Goal: Find specific page/section: Find specific page/section

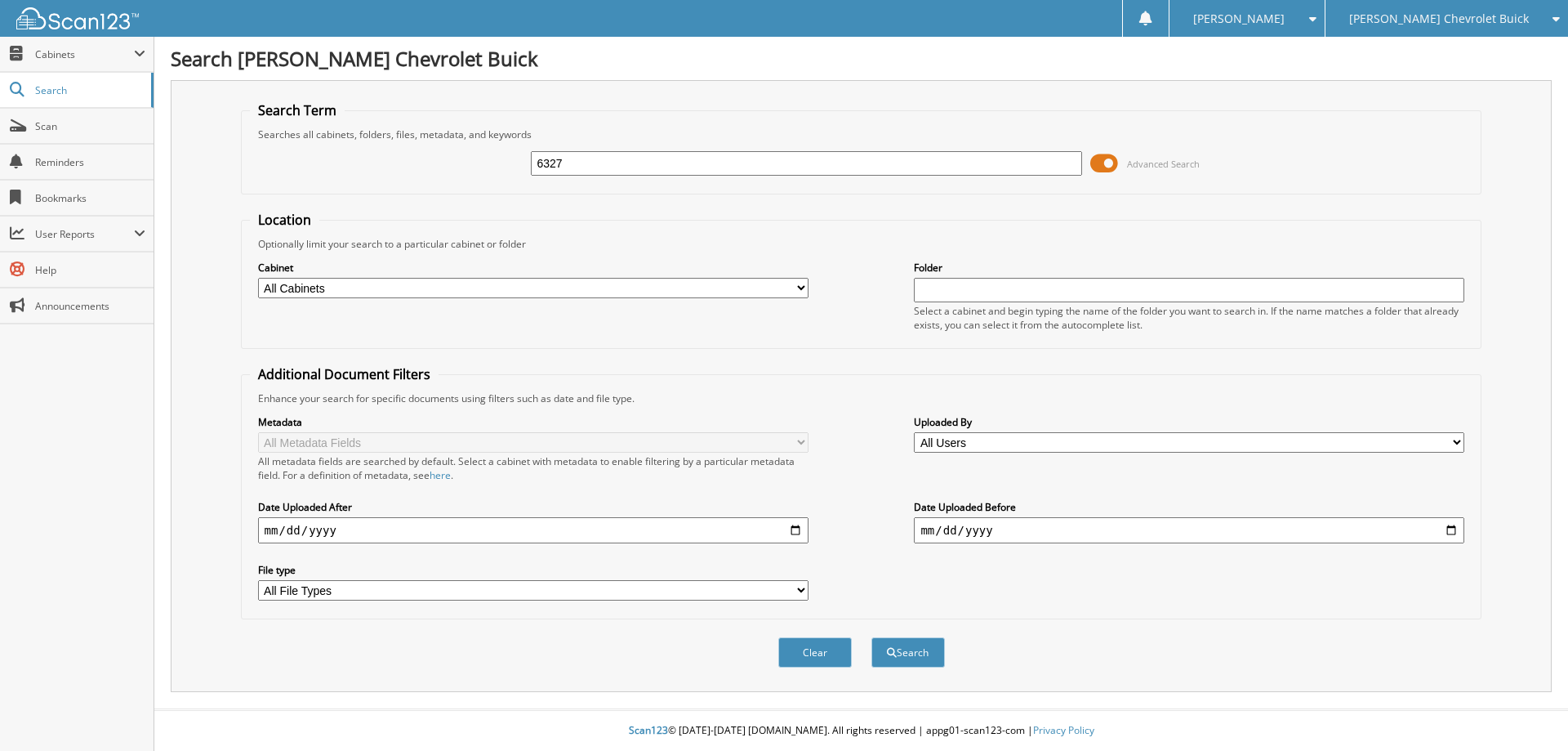
type input "6327"
click at [872, 637] on button "Search" at bounding box center [908, 652] width 74 height 30
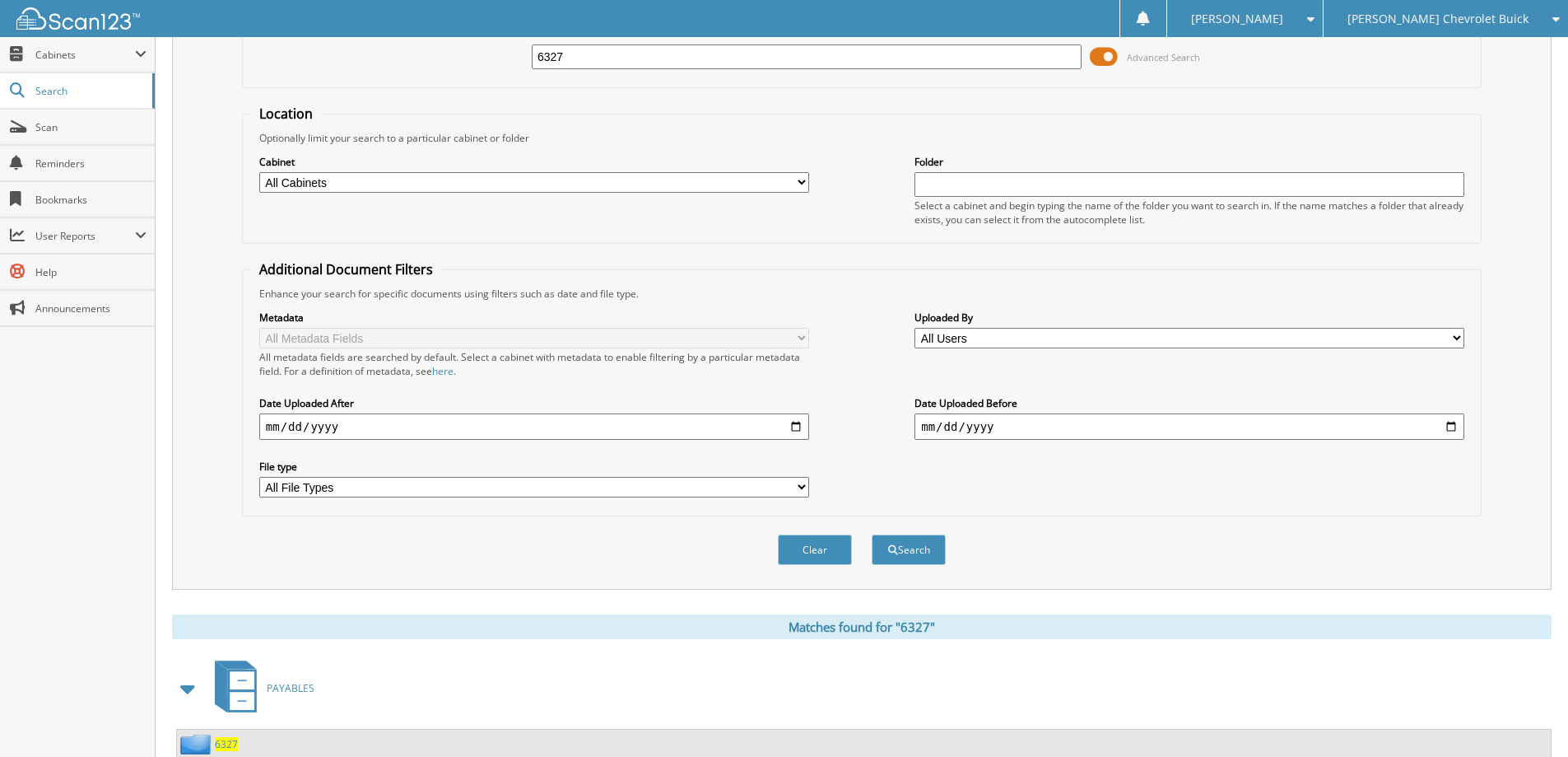
scroll to position [411, 0]
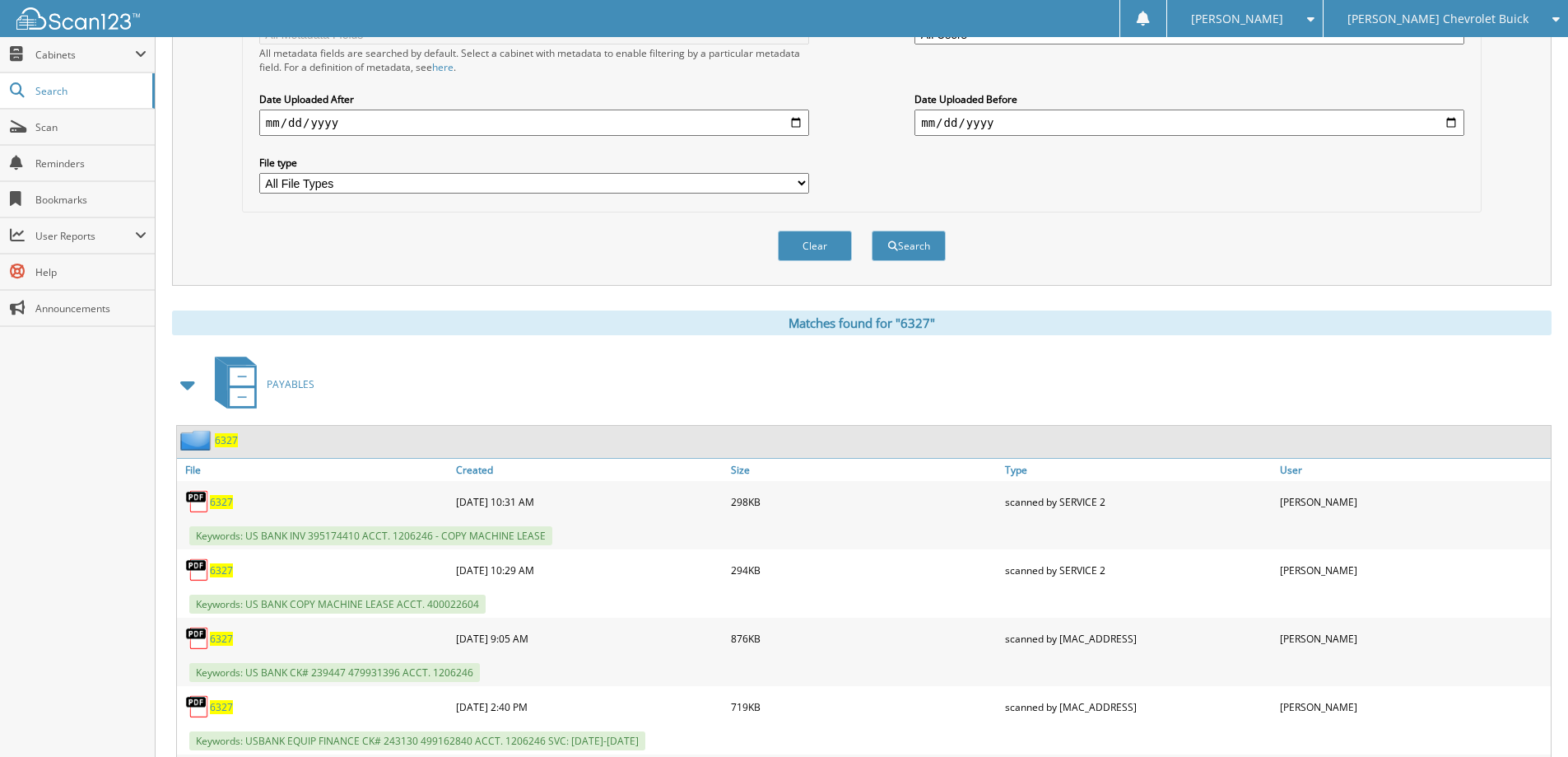
click at [223, 439] on span "6327" at bounding box center [225, 440] width 23 height 14
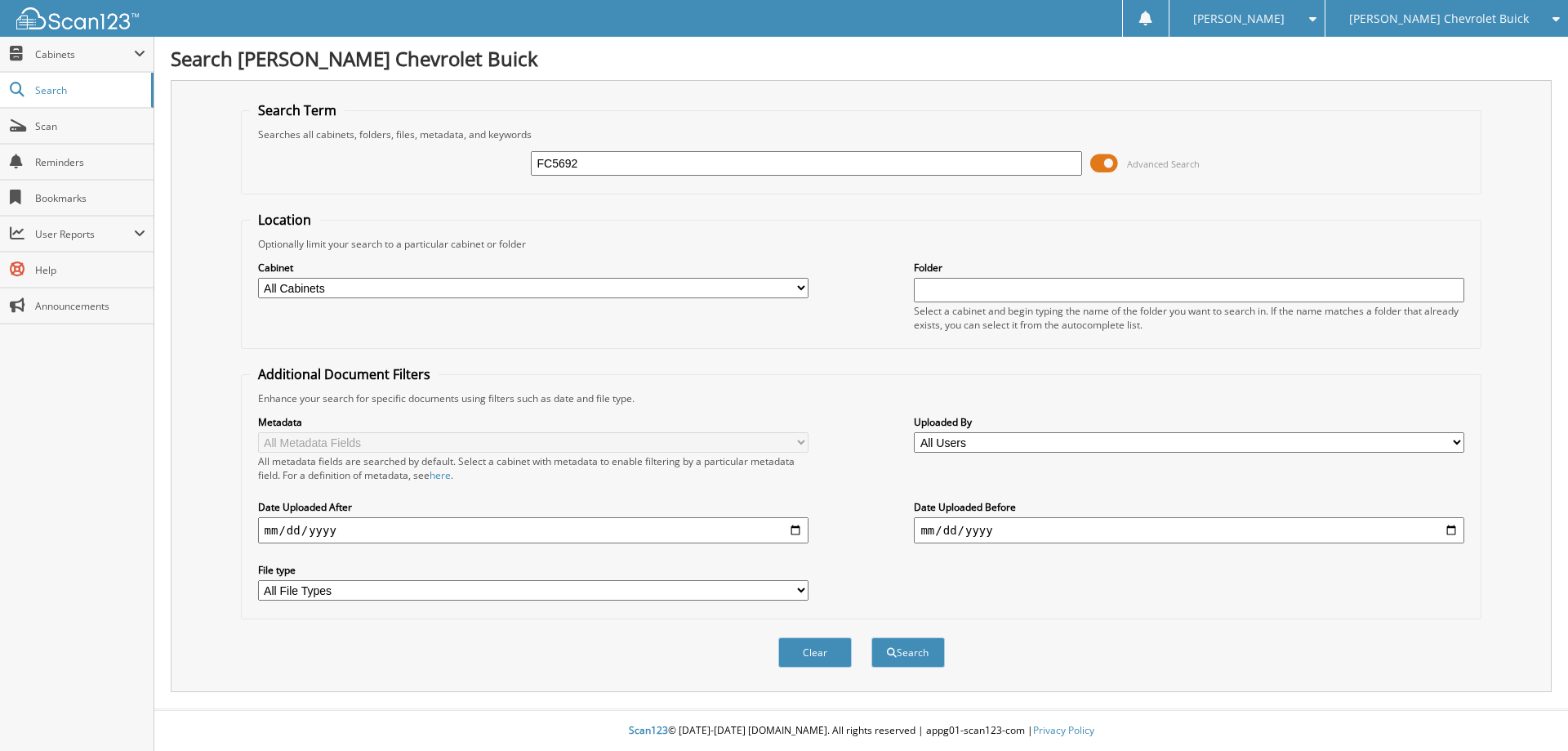
type input "FC5692"
click at [872, 637] on button "Search" at bounding box center [908, 652] width 74 height 30
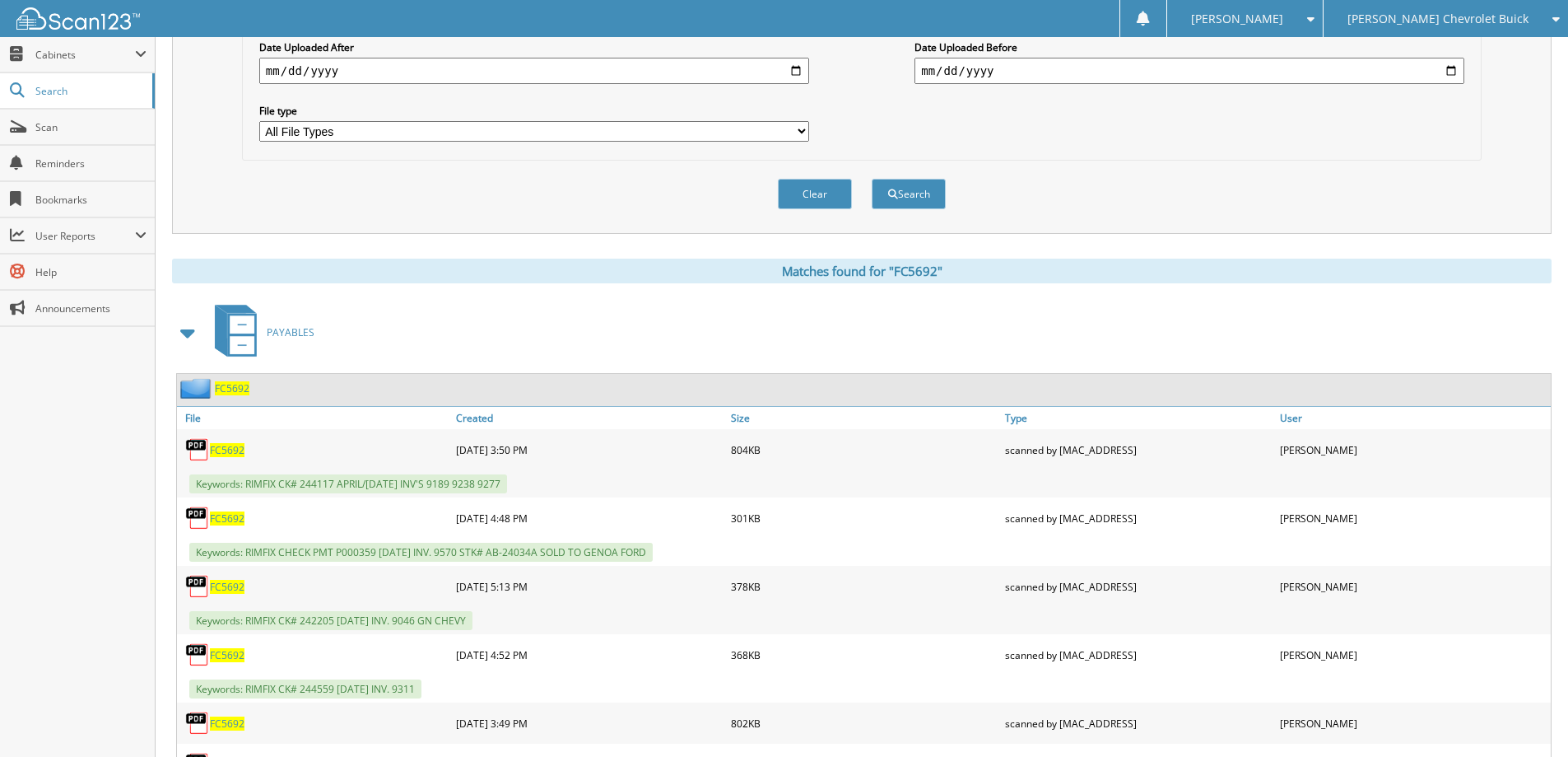
scroll to position [494, 0]
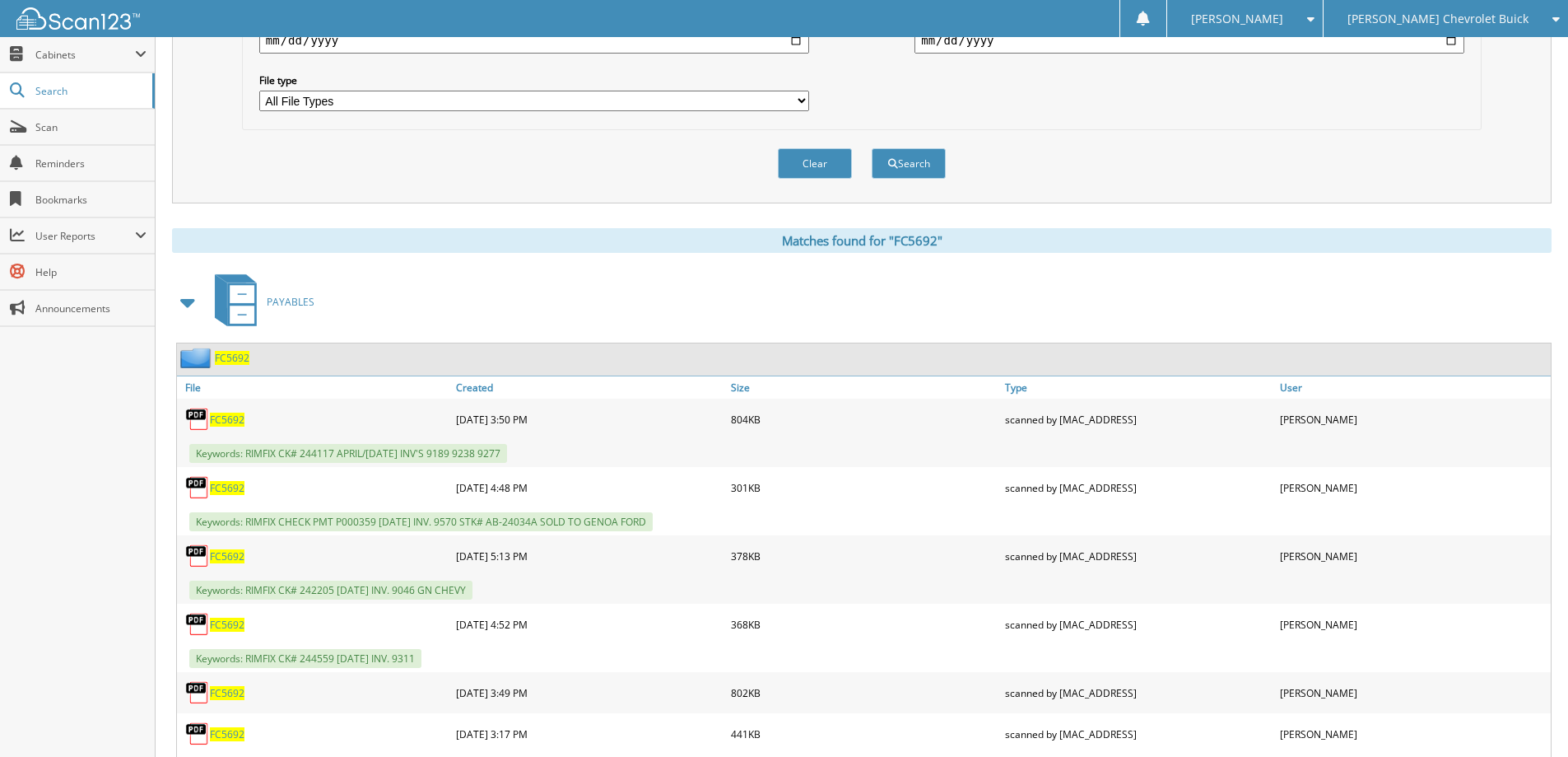
click at [231, 349] on div "FC5692" at bounding box center [212, 358] width 72 height 21
click at [232, 363] on span "FC5692" at bounding box center [231, 358] width 35 height 14
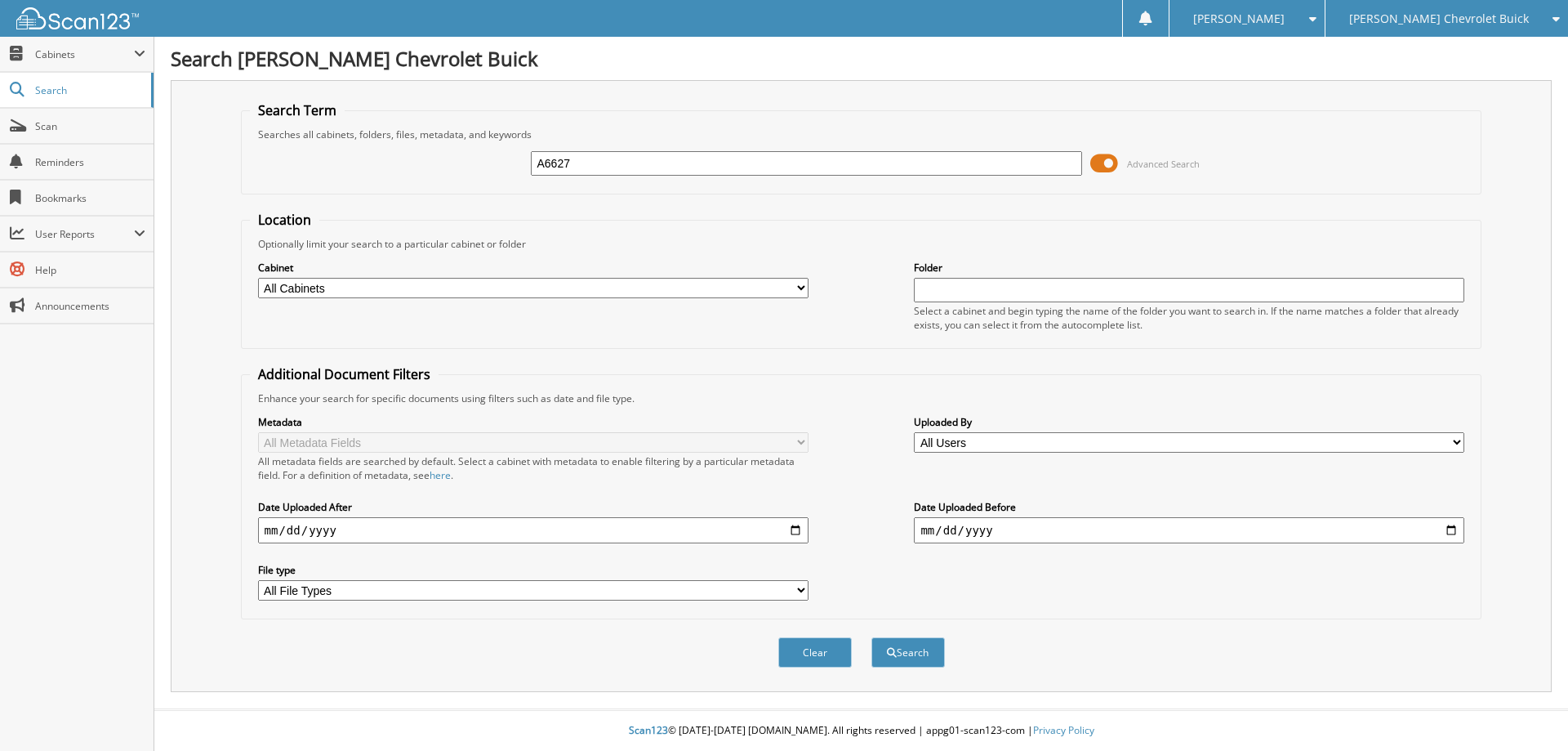
type input "A6627"
click at [872, 637] on button "Search" at bounding box center [908, 652] width 74 height 30
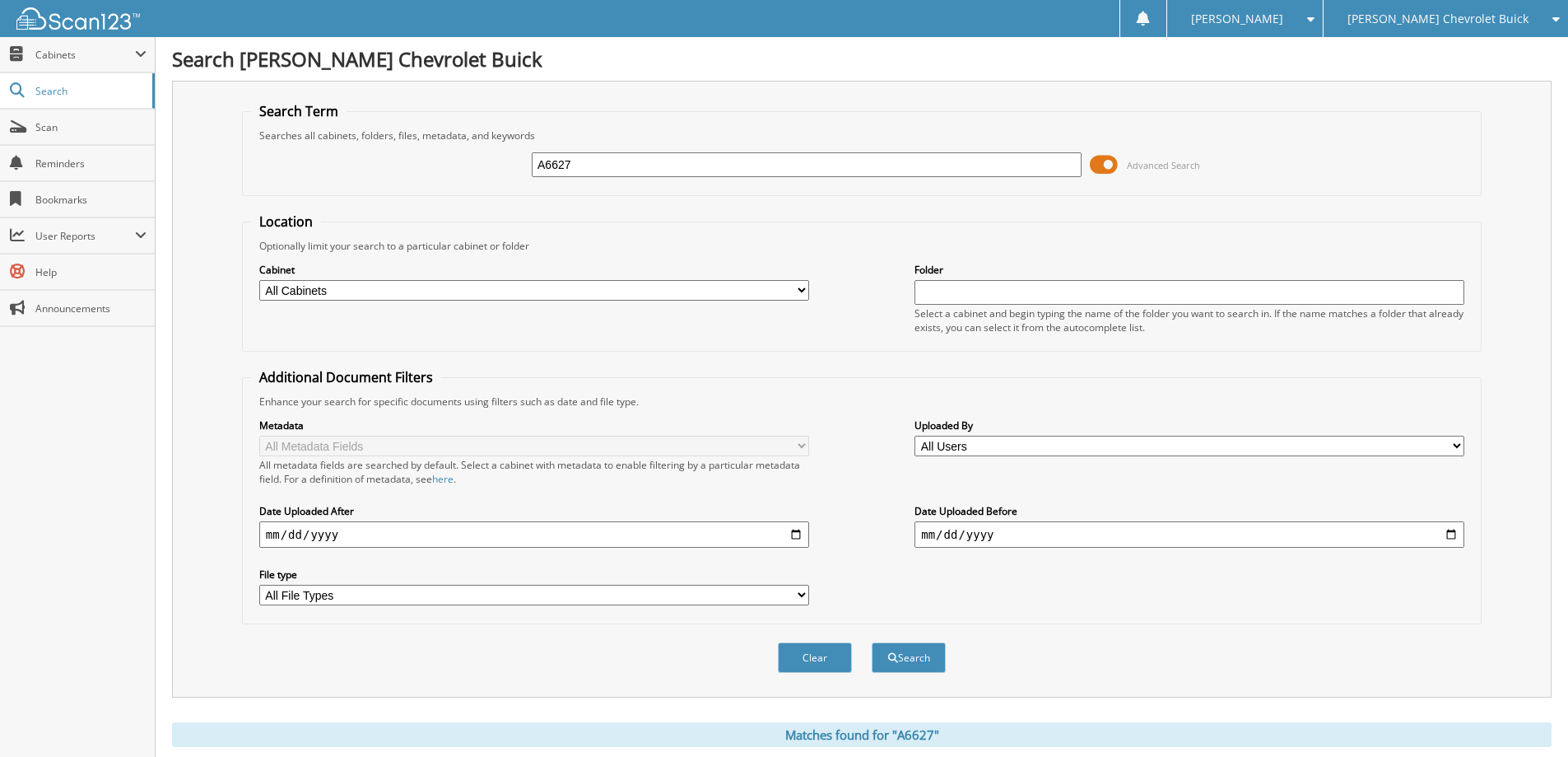
scroll to position [329, 0]
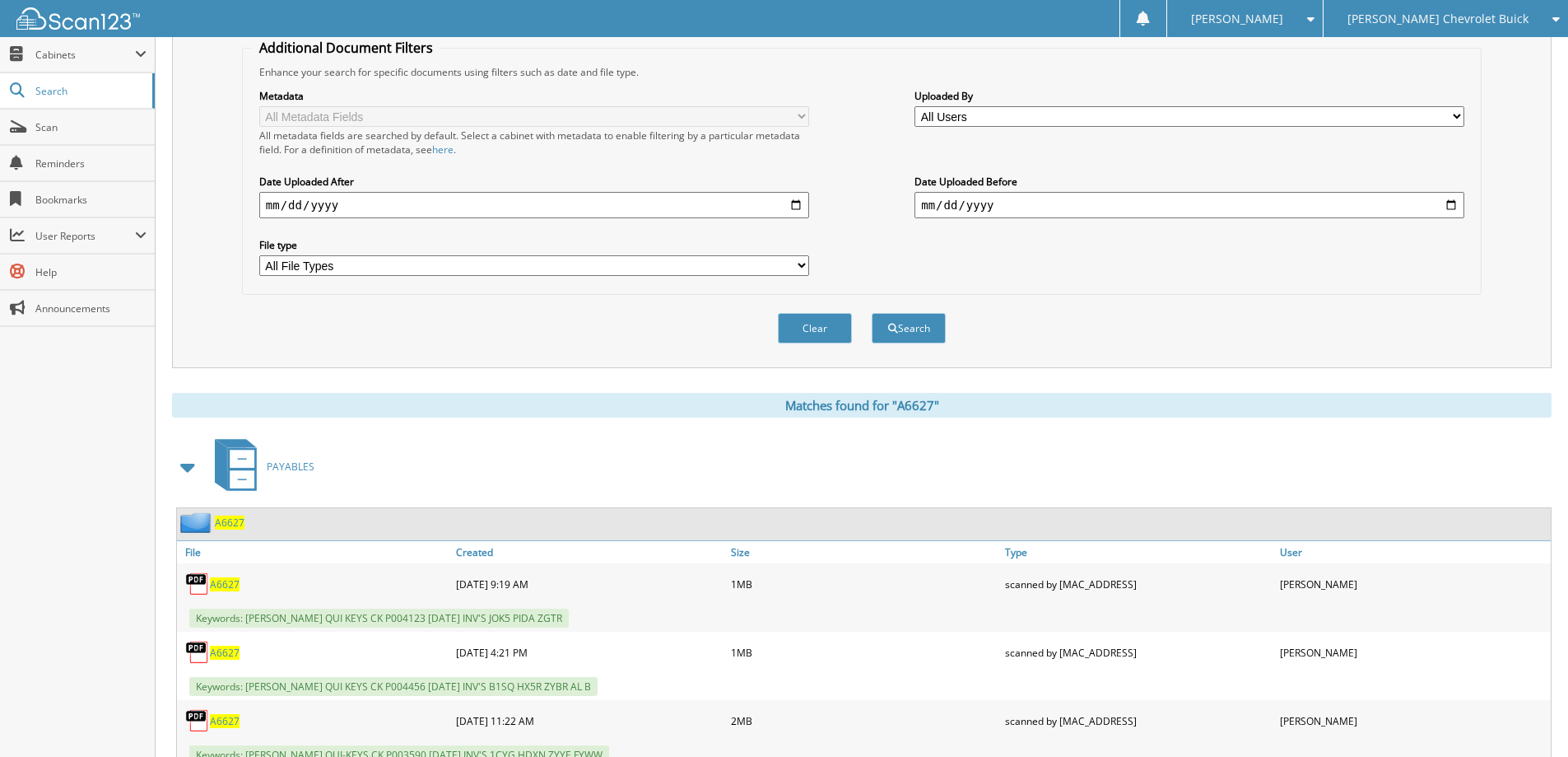
click at [238, 525] on span "A6627" at bounding box center [229, 522] width 30 height 14
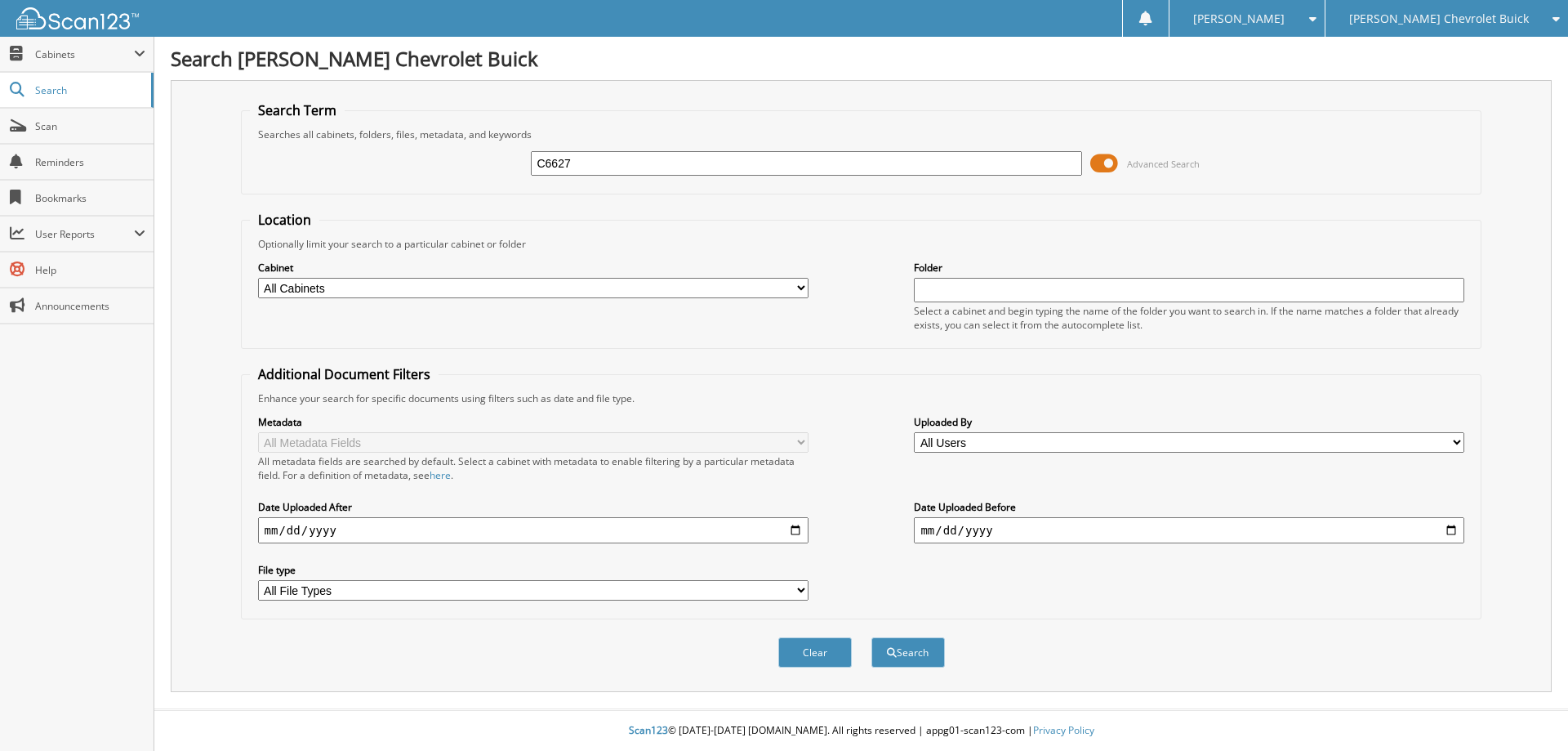
type input "C6627"
click at [872, 637] on button "Search" at bounding box center [908, 652] width 74 height 30
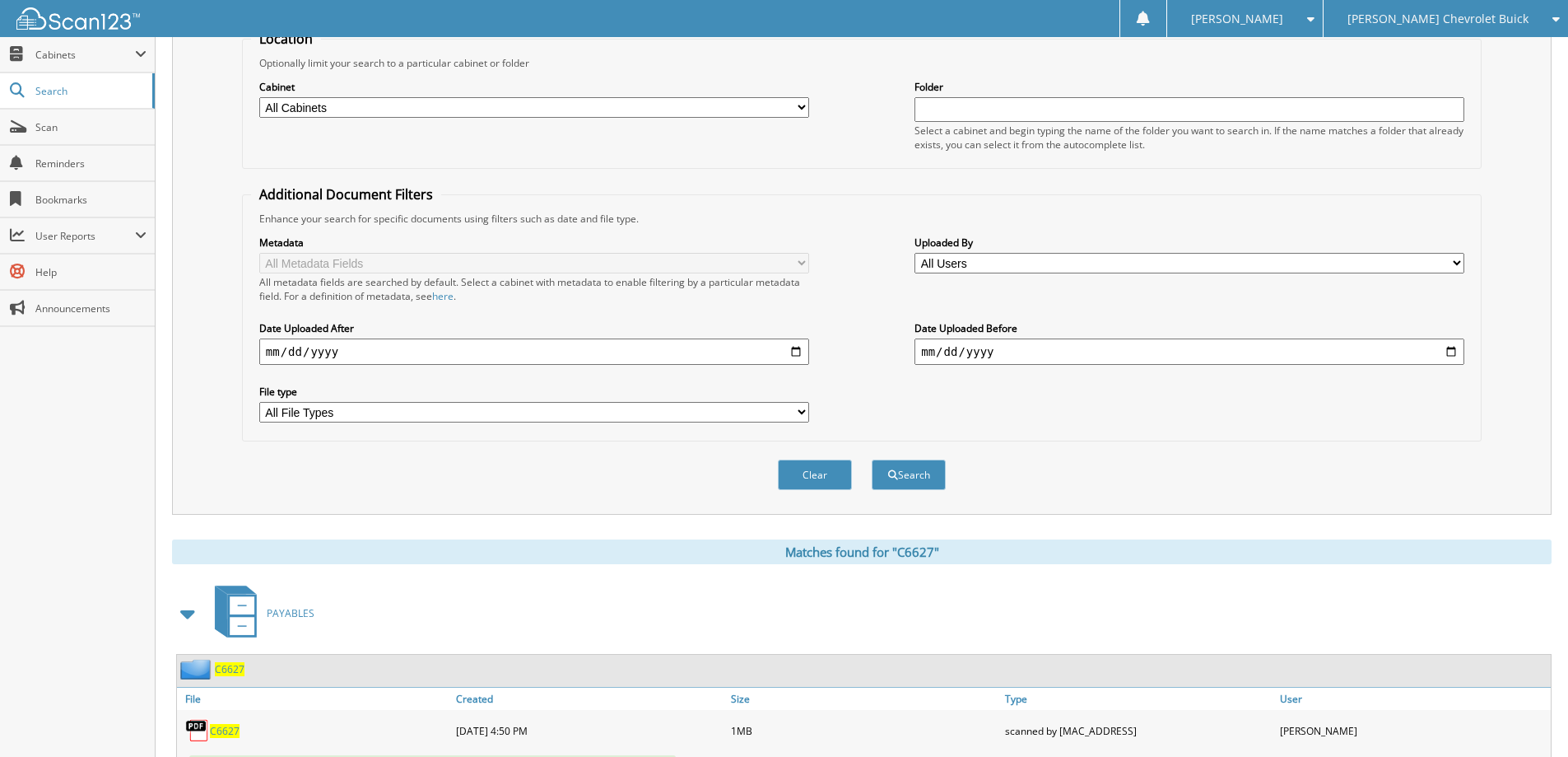
scroll to position [494, 0]
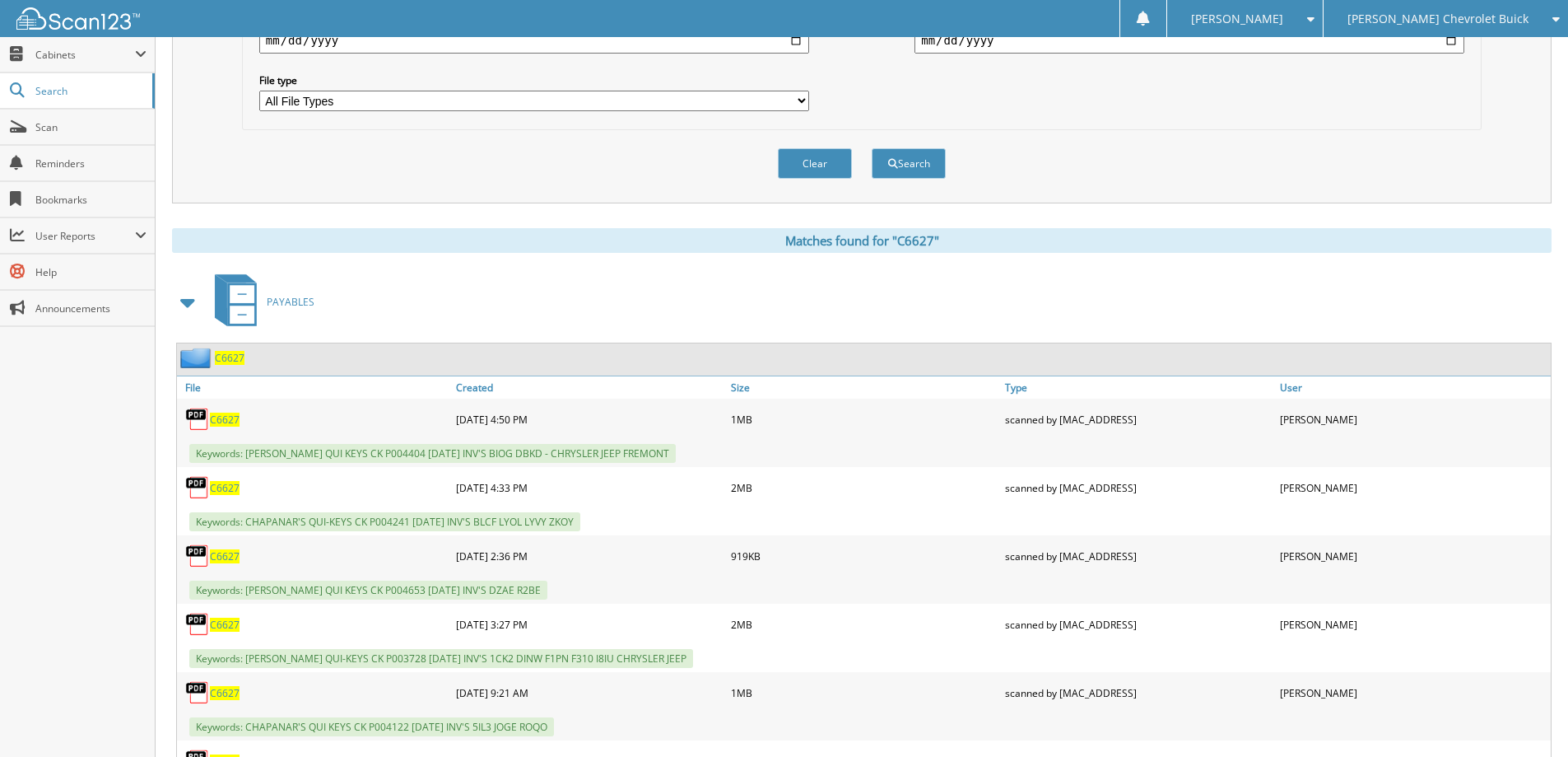
click at [227, 359] on span "C6627" at bounding box center [229, 358] width 30 height 14
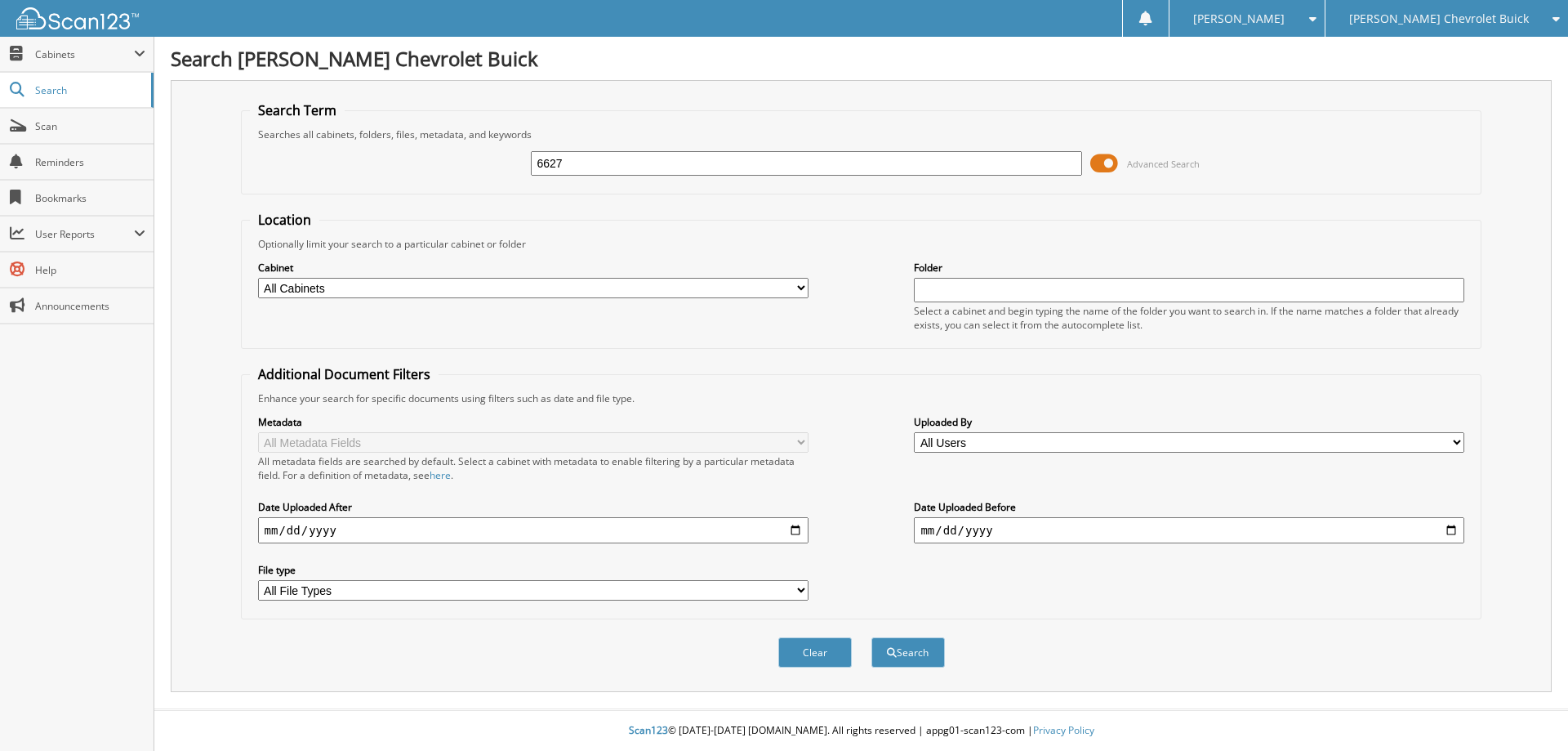
type input "6627"
click at [872, 637] on button "Search" at bounding box center [908, 652] width 74 height 30
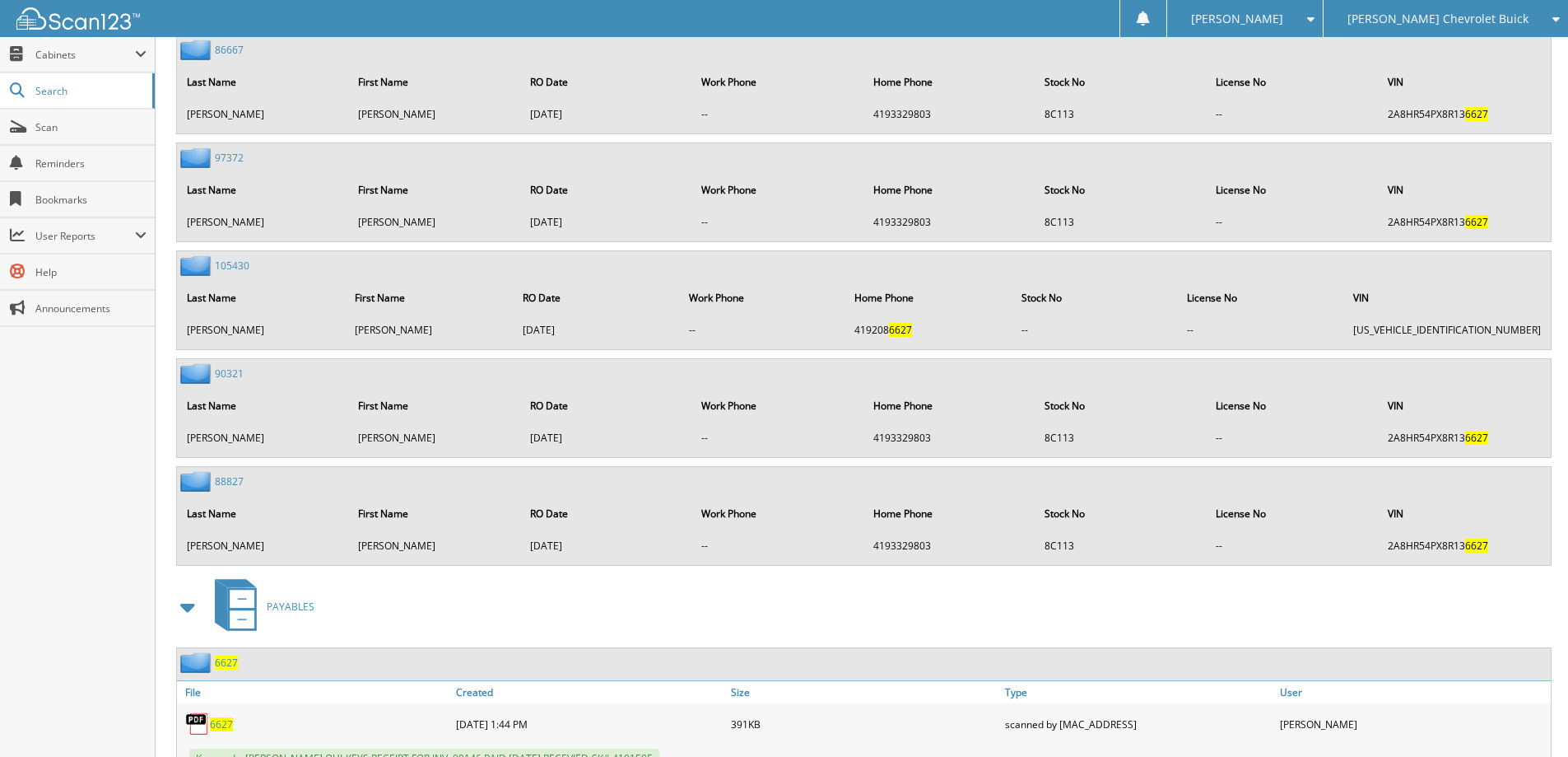
scroll to position [5845, 0]
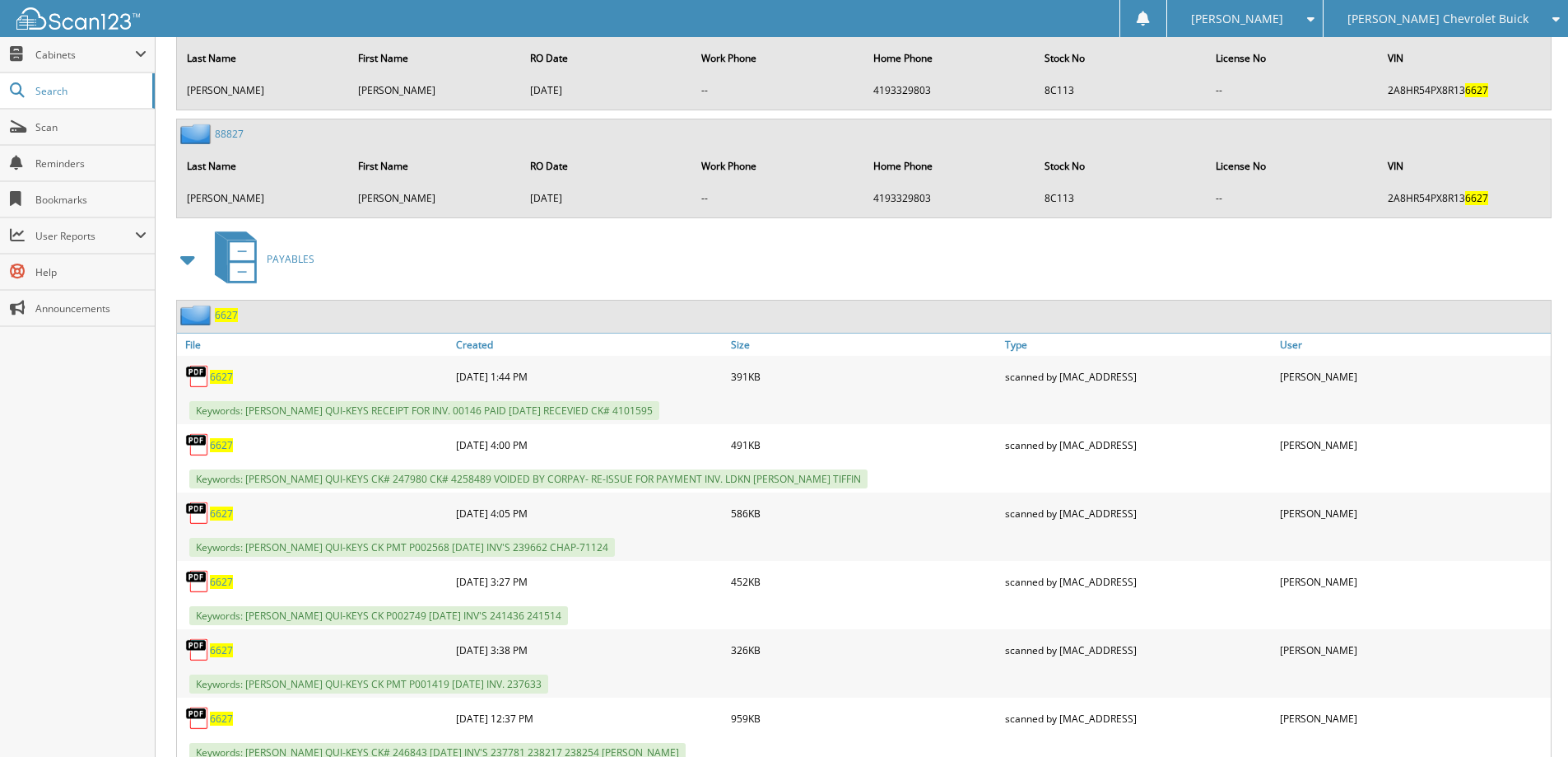
click at [226, 315] on span "6627" at bounding box center [225, 315] width 23 height 14
